Goal: Task Accomplishment & Management: Use online tool/utility

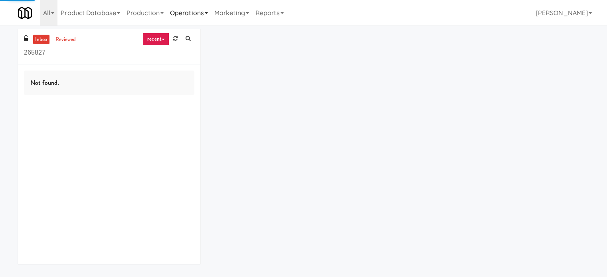
click at [194, 13] on link "Operations" at bounding box center [189, 13] width 44 height 26
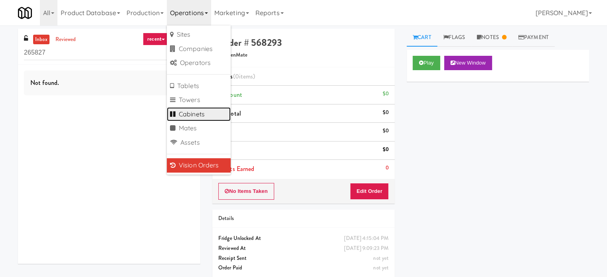
click at [201, 113] on link "Cabinets" at bounding box center [199, 114] width 64 height 14
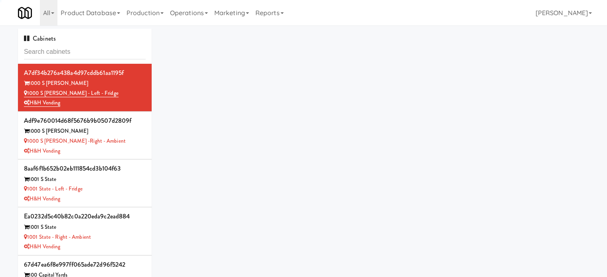
click at [82, 51] on input "text" at bounding box center [85, 52] width 122 height 15
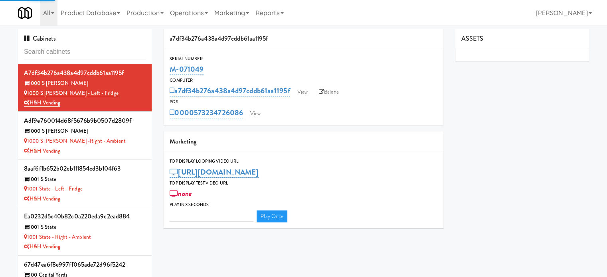
type input "3"
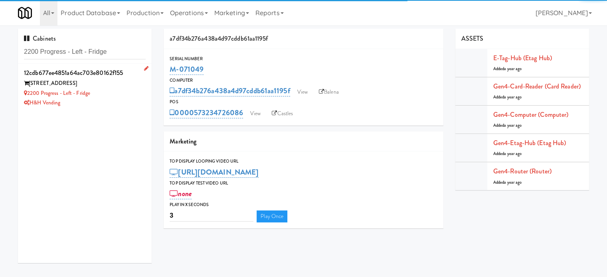
type input "2200 Progress - Left - Fridge"
click at [126, 103] on div "H&H Vending" at bounding box center [85, 103] width 122 height 10
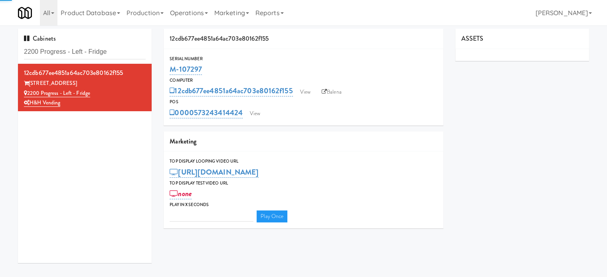
type input "3"
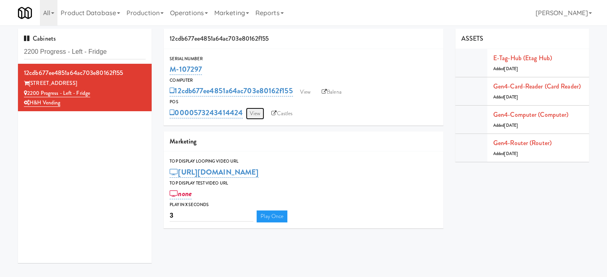
click at [255, 115] on link "View" at bounding box center [255, 114] width 18 height 12
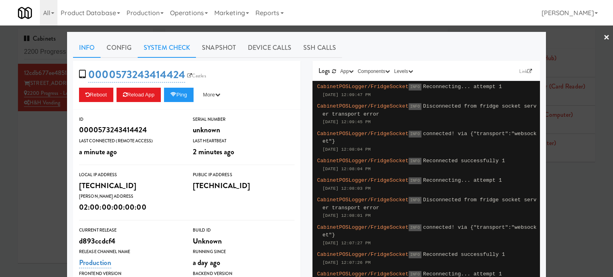
drag, startPoint x: 172, startPoint y: 50, endPoint x: 178, endPoint y: 49, distance: 6.0
click at [172, 50] on link "System Check" at bounding box center [167, 48] width 58 height 20
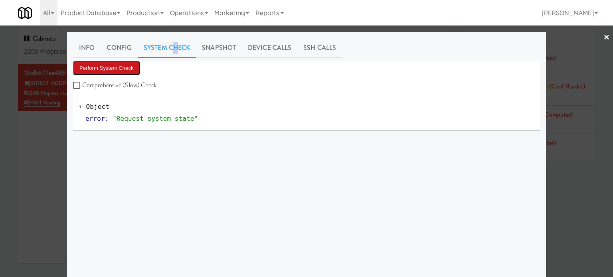
click at [112, 63] on button "Perform System Check" at bounding box center [106, 68] width 67 height 14
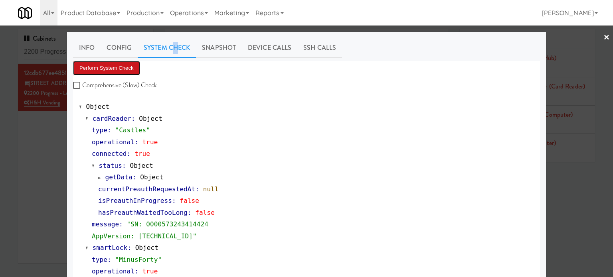
drag, startPoint x: 108, startPoint y: 67, endPoint x: 122, endPoint y: 61, distance: 15.2
click at [109, 68] on button "Perform System Check" at bounding box center [106, 68] width 67 height 14
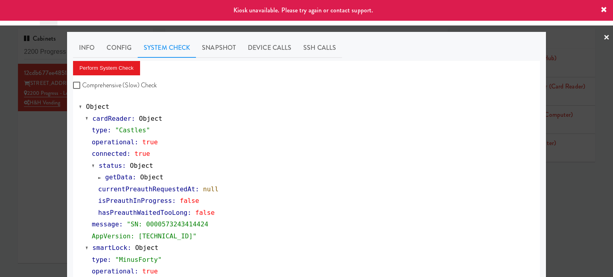
click at [30, 176] on div at bounding box center [306, 138] width 613 height 277
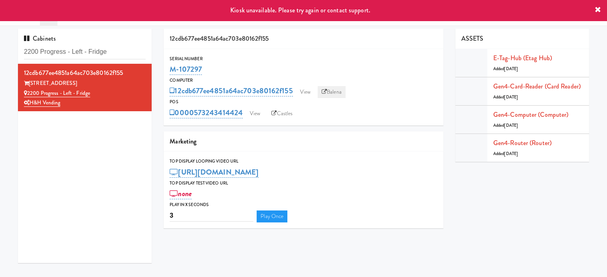
click at [338, 94] on link "Balena" at bounding box center [332, 92] width 28 height 12
